Goal: Transaction & Acquisition: Purchase product/service

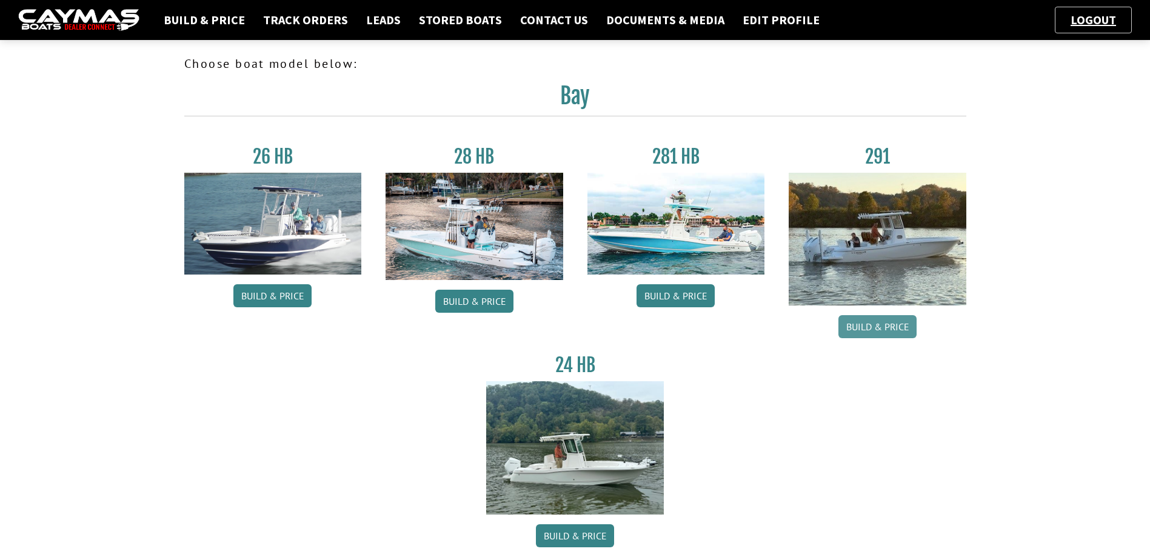
click at [878, 321] on link "Build & Price" at bounding box center [877, 326] width 78 height 23
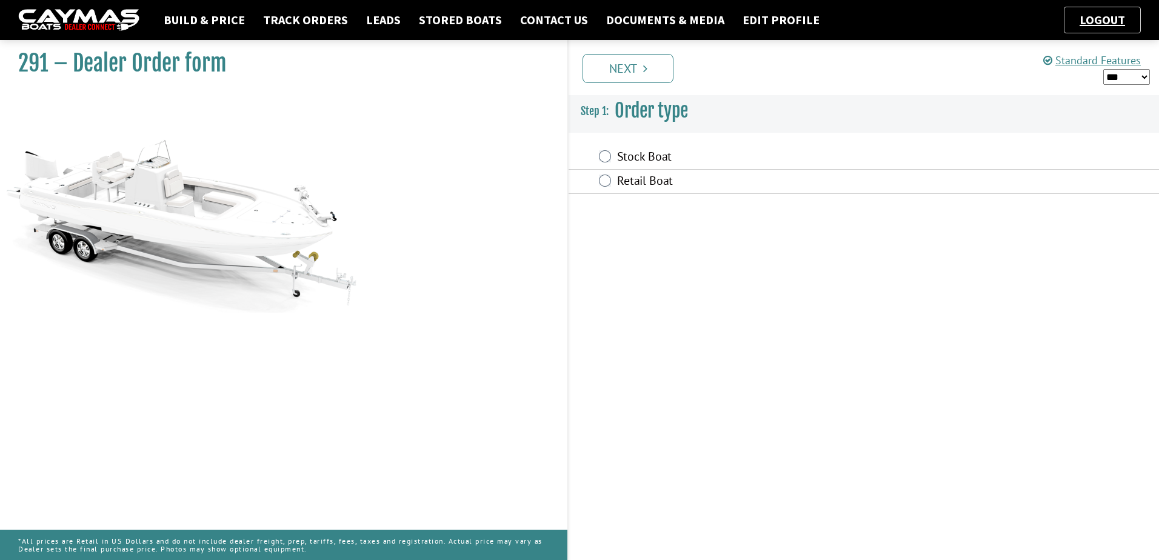
click at [656, 193] on div "Retail Boat" at bounding box center [864, 182] width 590 height 24
click at [657, 189] on label "Retail Boat" at bounding box center [779, 182] width 325 height 18
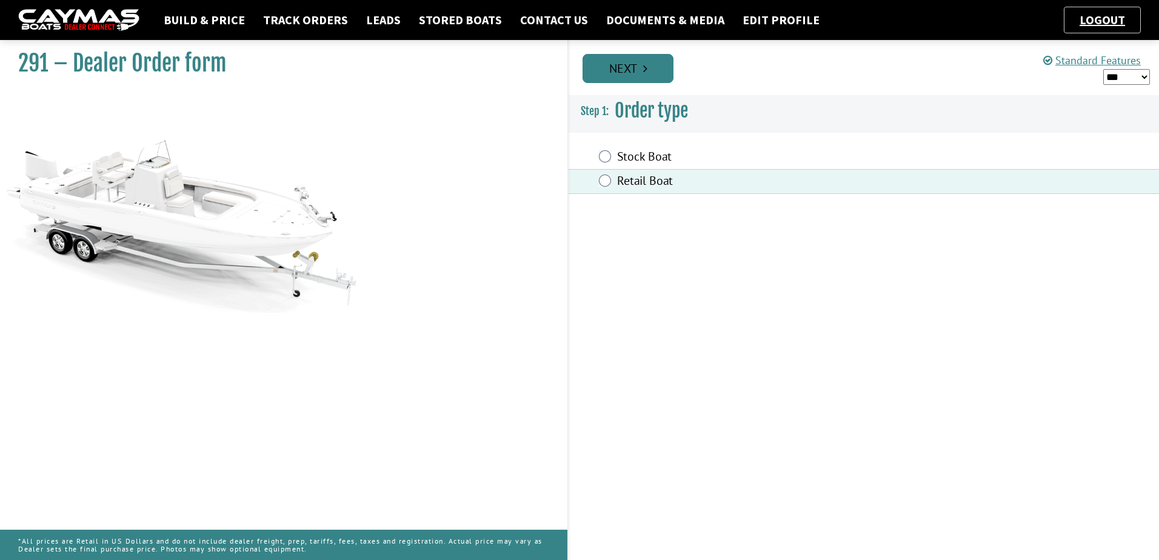
click at [651, 74] on link "Next" at bounding box center [628, 68] width 91 height 29
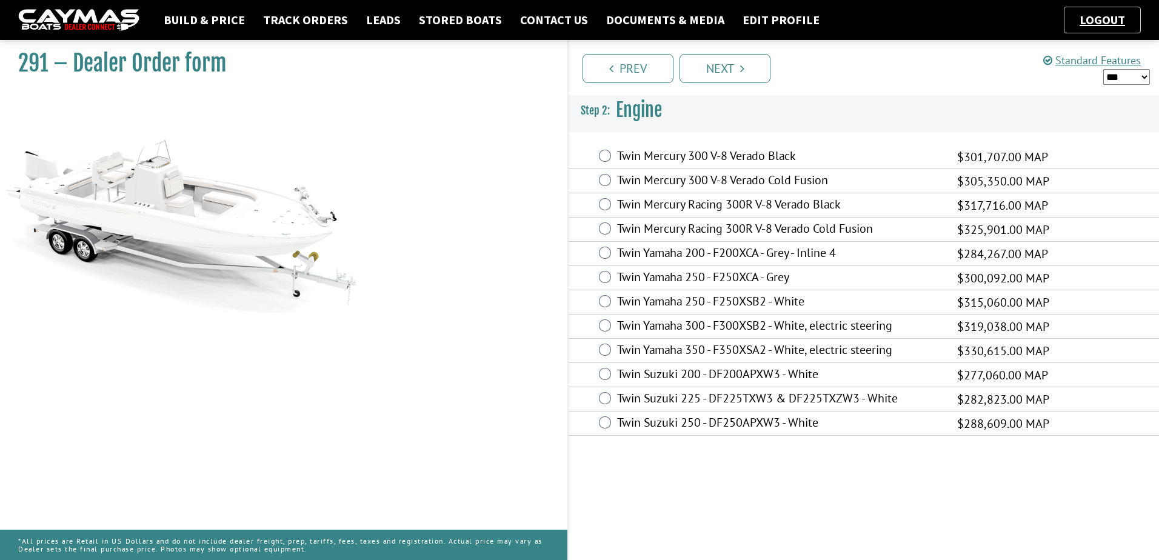
click at [641, 347] on label "Twin Yamaha 350 - F350XSA2 - White, electric steering" at bounding box center [779, 352] width 325 height 18
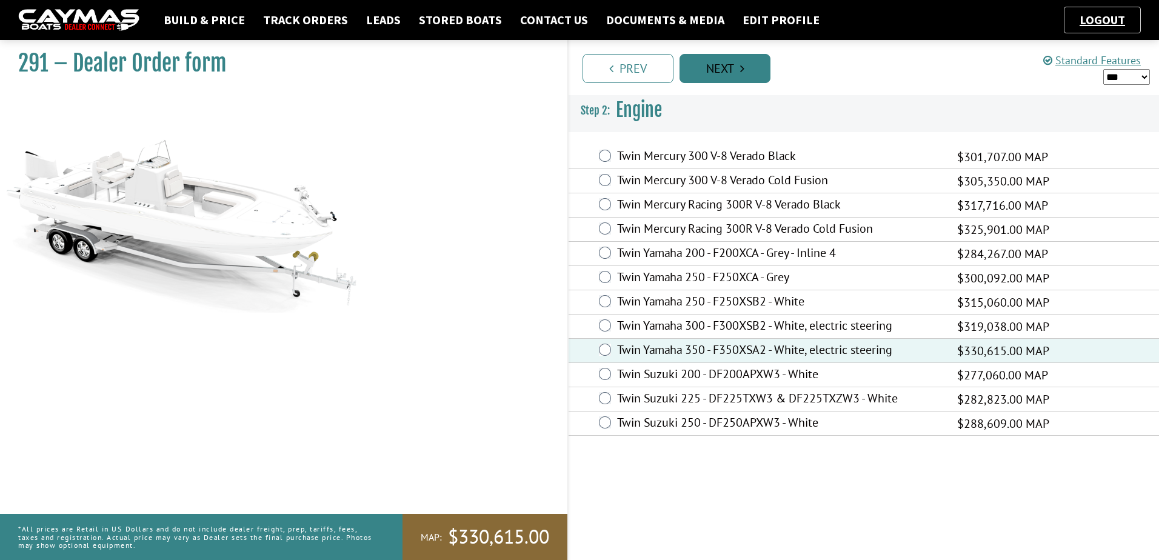
click at [715, 67] on link "Next" at bounding box center [725, 68] width 91 height 29
